Goal: Task Accomplishment & Management: Manage account settings

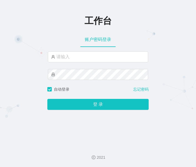
type input "admin"
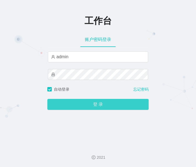
click at [78, 102] on button "登 录" at bounding box center [97, 104] width 101 height 11
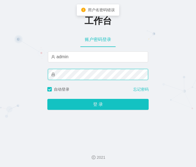
click at [36, 74] on div "工作台 账户密码登录 admin 自动登录 忘记密码 登 录" at bounding box center [98, 71] width 196 height 142
click at [47, 99] on button "登 录" at bounding box center [97, 104] width 101 height 11
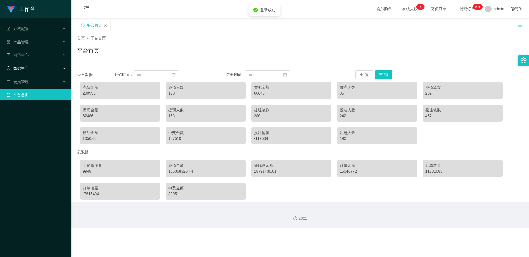
click at [45, 71] on div "数据中心" at bounding box center [35, 68] width 71 height 11
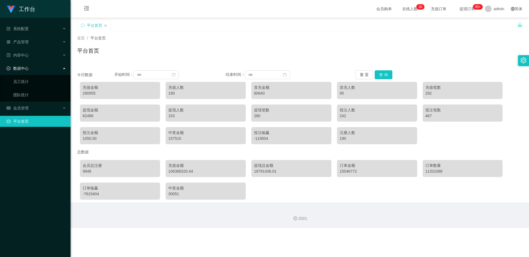
click at [39, 102] on ul "系统配置 产品管理 内容中心 数据中心 员工统计 团队统计 会员管理 平台首页" at bounding box center [35, 75] width 71 height 115
click at [39, 112] on div "会员管理" at bounding box center [35, 107] width 71 height 11
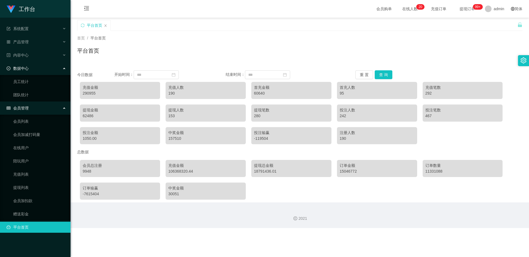
click at [29, 167] on ul "会员列表 会员加减打码量 在线用户 陪玩用户 充值列表 提现列表 会员加扣款 赠送彩金" at bounding box center [35, 168] width 71 height 106
click at [29, 167] on link "充值列表" at bounding box center [39, 174] width 53 height 11
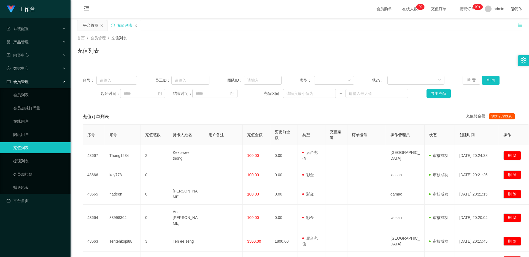
click at [29, 167] on ul "会员列表 会员加减打码量 在线用户 陪玩用户 充值列表 提现列表 会员加扣款 赠送彩金" at bounding box center [35, 141] width 71 height 106
click at [30, 167] on link "会员加扣款" at bounding box center [39, 174] width 53 height 11
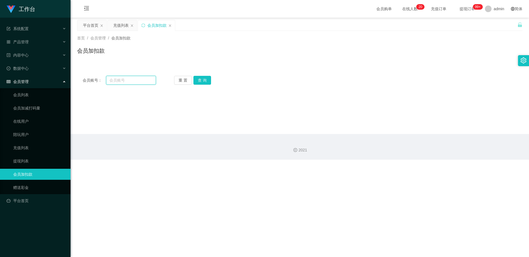
drag, startPoint x: 120, startPoint y: 83, endPoint x: 168, endPoint y: 84, distance: 48.2
click at [120, 83] on input "text" at bounding box center [131, 80] width 50 height 9
paste input "81834794"
type input "81834794"
click at [196, 79] on button "查 询" at bounding box center [202, 80] width 18 height 9
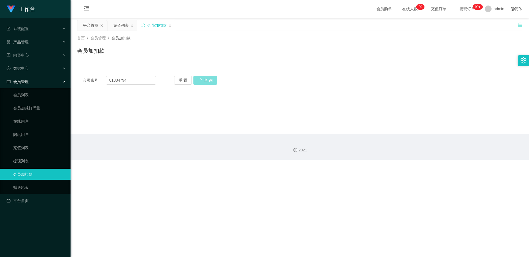
click at [196, 79] on button "查 询" at bounding box center [205, 80] width 24 height 9
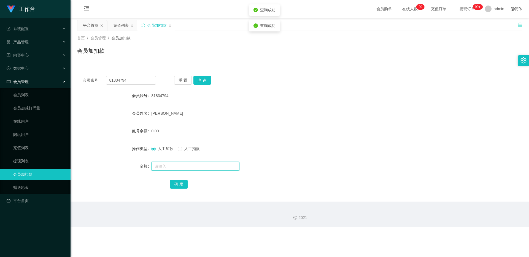
click at [164, 167] on input "text" at bounding box center [195, 166] width 88 height 9
type input "100"
click at [181, 167] on div "确 定" at bounding box center [300, 183] width 260 height 11
click at [181, 167] on button "确 定" at bounding box center [179, 184] width 18 height 9
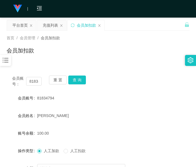
click at [85, 142] on form "会员账号 81834794 会员姓名 [PERSON_NAME] 账号余额 100.00 操作类型 人工加款 人工扣款 金额 确 定" at bounding box center [98, 142] width 183 height 99
click at [50, 86] on div "重 置 查 询" at bounding box center [63, 82] width 29 height 12
click at [78, 81] on button "查 询" at bounding box center [77, 80] width 18 height 9
click at [78, 81] on div "会员账号： 81834794 重 置 查 询" at bounding box center [98, 82] width 183 height 12
drag, startPoint x: 144, startPoint y: 147, endPoint x: 139, endPoint y: 137, distance: 11.0
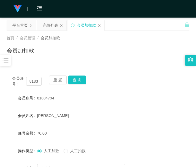
click at [144, 148] on div "操作类型 人工加款 人工扣款" at bounding box center [98, 151] width 183 height 11
click at [84, 82] on button "查 询" at bounding box center [77, 80] width 18 height 9
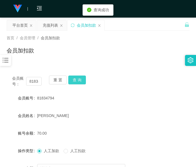
click at [84, 82] on button "查 询" at bounding box center [77, 80] width 18 height 9
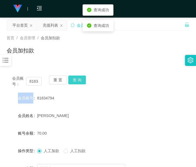
click at [84, 82] on div "会员账号： 81834794 重 置 查 询" at bounding box center [98, 82] width 183 height 12
click at [84, 82] on button "查 询" at bounding box center [77, 80] width 18 height 9
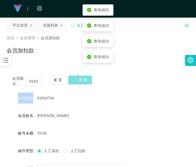
click at [84, 82] on div "会员账号： 81834794 重 置 查 询" at bounding box center [98, 82] width 183 height 12
click at [83, 83] on button "查 询" at bounding box center [77, 80] width 18 height 9
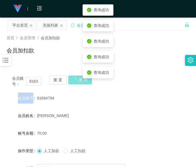
click at [83, 83] on div "会员账号： 81834794 重 置 查 询" at bounding box center [98, 82] width 183 height 12
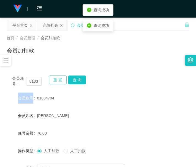
click at [57, 78] on button "重 置" at bounding box center [58, 80] width 18 height 9
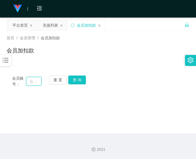
click at [37, 82] on input "text" at bounding box center [34, 81] width 16 height 9
paste input "81834794"
type input "81834794"
click at [78, 82] on button "查 询" at bounding box center [77, 80] width 18 height 9
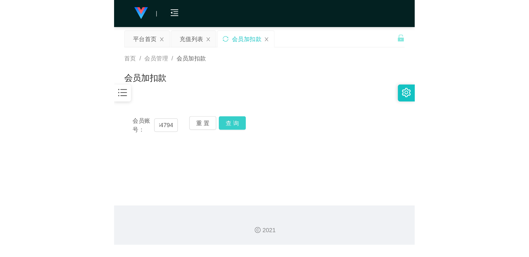
scroll to position [0, 0]
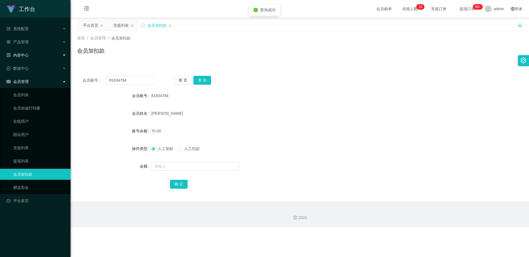
click at [28, 50] on div "内容中心" at bounding box center [35, 55] width 71 height 11
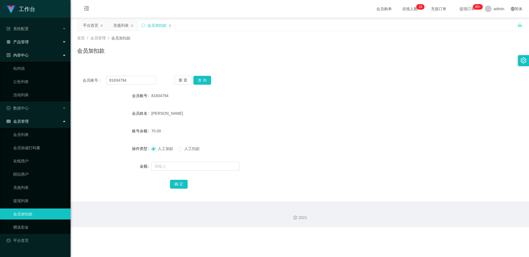
click at [35, 47] on div "产品管理" at bounding box center [35, 41] width 71 height 11
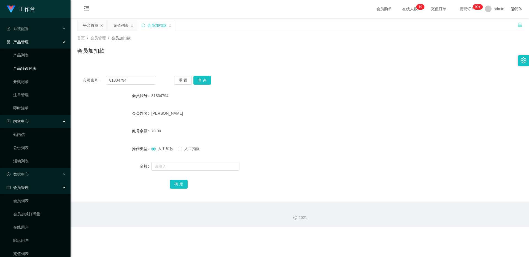
click at [43, 64] on link "产品预设列表" at bounding box center [39, 68] width 53 height 11
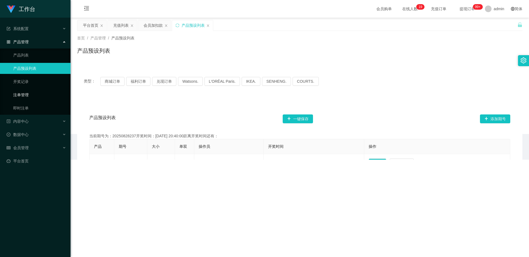
click at [47, 91] on link "注单管理" at bounding box center [39, 94] width 53 height 11
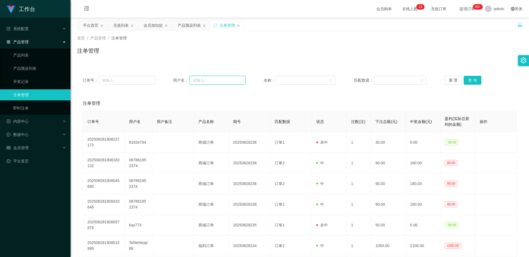
drag, startPoint x: 201, startPoint y: 77, endPoint x: 254, endPoint y: 67, distance: 54.4
click at [196, 77] on input "text" at bounding box center [217, 80] width 56 height 9
paste input "81834794"
type input "81834794"
click at [196, 80] on button "查 询" at bounding box center [473, 80] width 18 height 9
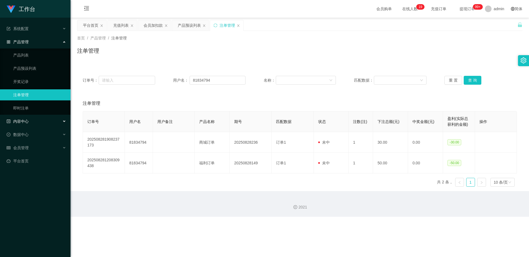
click at [44, 119] on div "内容中心" at bounding box center [35, 121] width 71 height 11
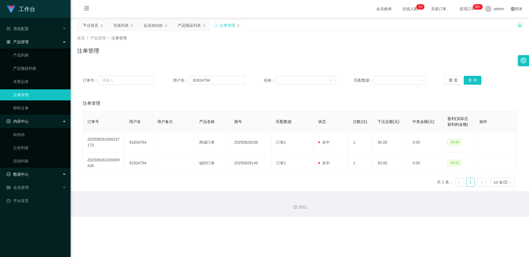
click at [28, 167] on span "数据中心" at bounding box center [18, 174] width 22 height 4
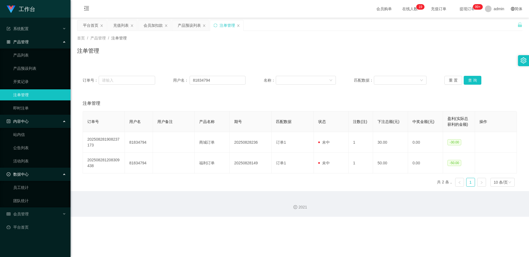
click at [47, 45] on div "产品管理" at bounding box center [35, 41] width 71 height 11
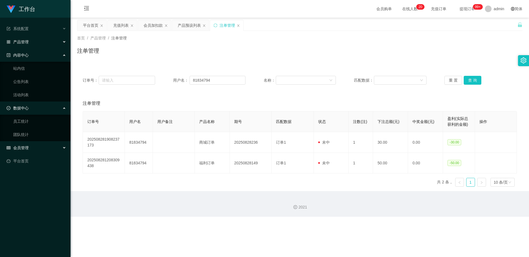
click at [31, 146] on div "会员管理" at bounding box center [35, 147] width 71 height 11
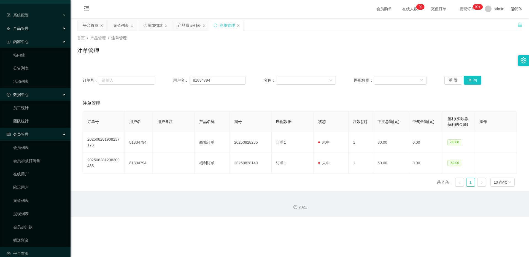
scroll to position [21, 0]
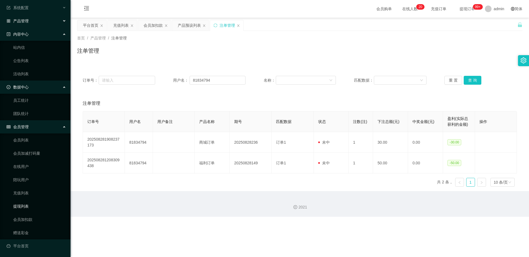
click at [26, 167] on link "提现列表" at bounding box center [39, 206] width 53 height 11
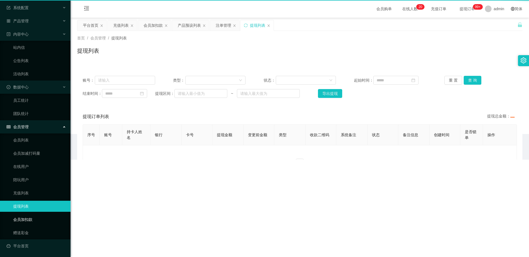
click at [27, 167] on div "工作台 系统配置 产品管理 产品列表 产品预设列表 开奖记录 注单管理 即时注单 内容中心 站内信 公告列表 活动列表 数据中心 员工统计 团队统计 会员管理…" at bounding box center [35, 107] width 71 height 257
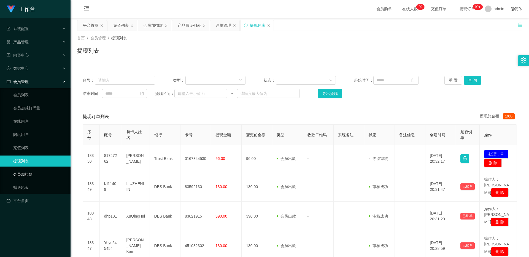
click at [37, 167] on link "会员加扣款" at bounding box center [39, 174] width 53 height 11
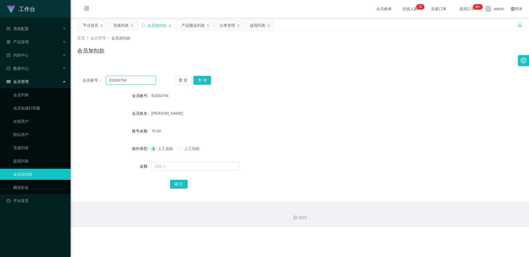
click at [121, 79] on input "81834794" at bounding box center [131, 80] width 50 height 9
click at [196, 80] on button "查 询" at bounding box center [202, 80] width 18 height 9
click at [196, 80] on div "重 置 查 询" at bounding box center [210, 80] width 73 height 9
click at [187, 165] on input "text" at bounding box center [195, 166] width 88 height 9
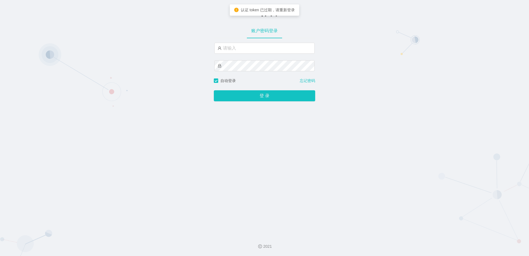
type input "admin"
click at [254, 72] on div "admin" at bounding box center [264, 60] width 100 height 35
click at [214, 90] on button "登 录" at bounding box center [264, 95] width 101 height 11
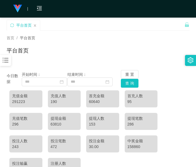
drag, startPoint x: 103, startPoint y: 155, endPoint x: 91, endPoint y: 138, distance: 20.7
click at [103, 156] on div "充值金额 291223 充值人数 190 首充金额 60640 首充人数 95 充值笔数 296 提现金额 63810 提现人数 153 提现笔数 286 投…" at bounding box center [98, 133] width 183 height 90
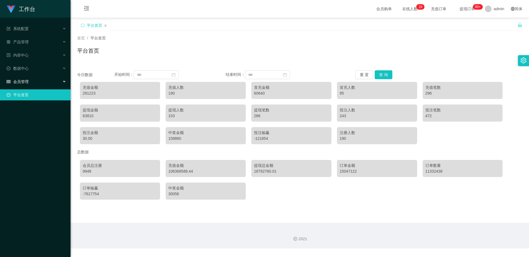
click at [27, 80] on span "会员管理" at bounding box center [18, 81] width 22 height 4
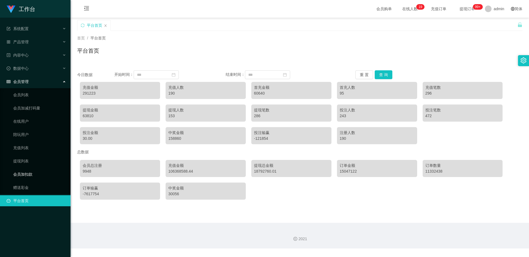
click at [31, 171] on link "会员加扣款" at bounding box center [39, 174] width 53 height 11
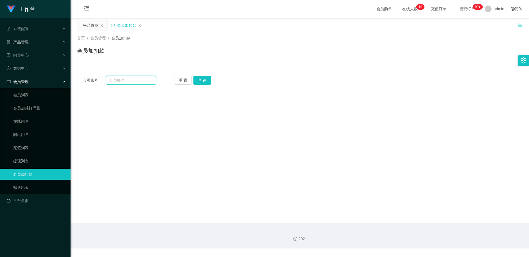
drag, startPoint x: 124, startPoint y: 80, endPoint x: 136, endPoint y: 80, distance: 12.1
click at [124, 81] on input "text" at bounding box center [131, 80] width 50 height 9
paste input "81834794"
type input "81834794"
click at [205, 79] on button "查 询" at bounding box center [202, 80] width 18 height 9
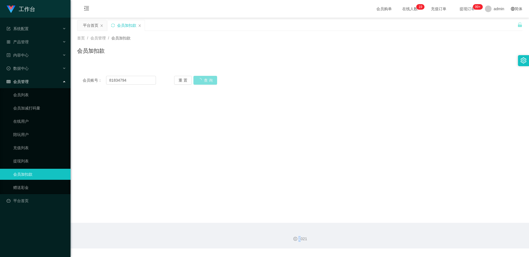
click at [205, 79] on div "重 置 查 询" at bounding box center [210, 80] width 73 height 9
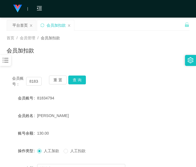
click at [155, 123] on form "会员账号 81834794 会员姓名 Khew Wei Shan 账号余额 130.00 操作类型 人工加款 人工扣款 金额 确 定" at bounding box center [98, 142] width 183 height 99
